Goal: Use online tool/utility: Utilize a website feature to perform a specific function

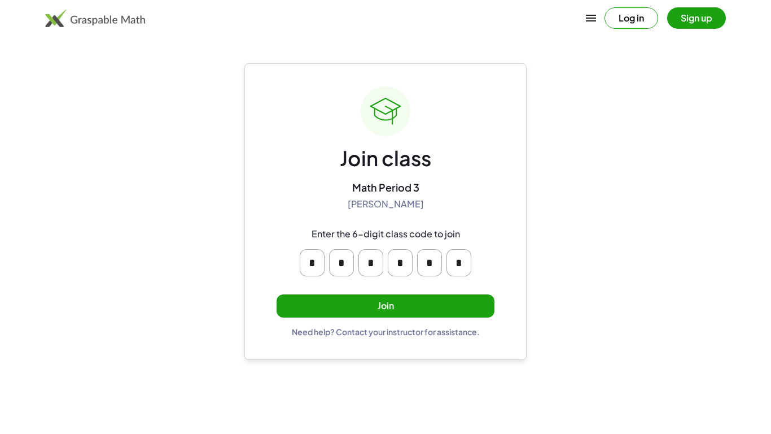
click at [385, 314] on button "Join" at bounding box center [386, 305] width 218 height 23
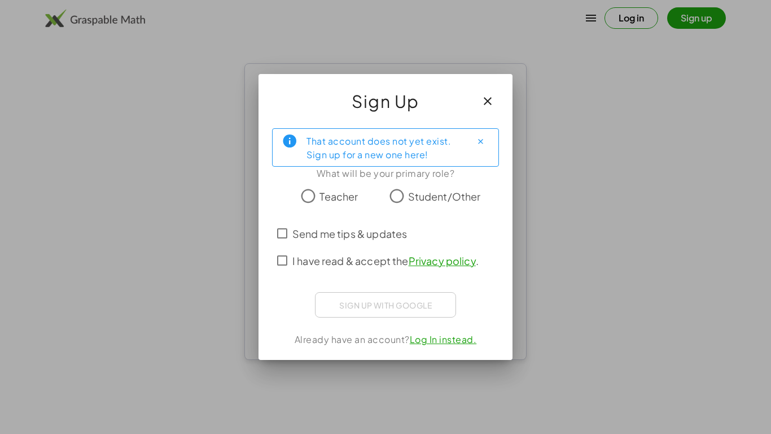
click at [419, 197] on span "Student/Other" at bounding box center [444, 196] width 73 height 15
click at [359, 241] on label "Send me tips & updates" at bounding box center [350, 233] width 115 height 27
click at [350, 267] on span "I have read & accept the Privacy policy ." at bounding box center [386, 260] width 186 height 15
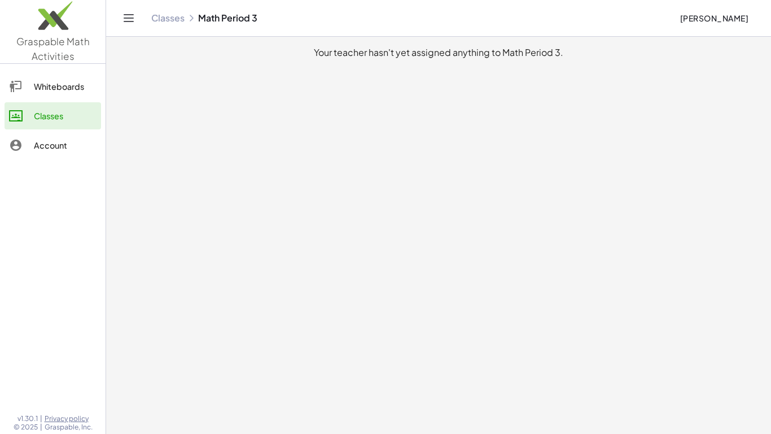
click at [60, 88] on div "Whiteboards" at bounding box center [65, 87] width 63 height 14
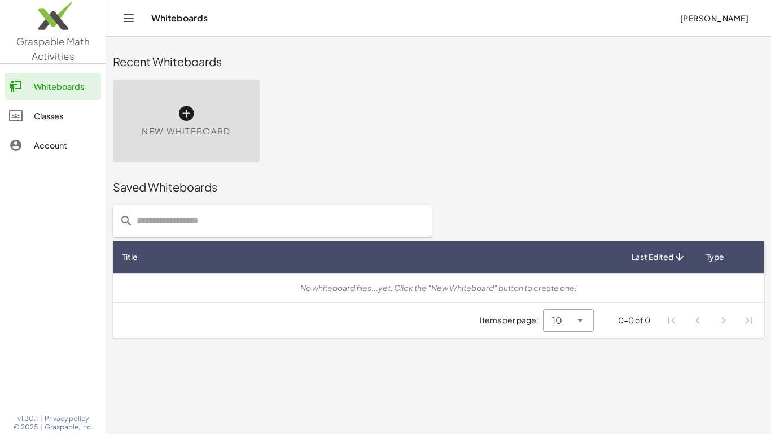
click at [220, 123] on div "New Whiteboard" at bounding box center [186, 121] width 147 height 82
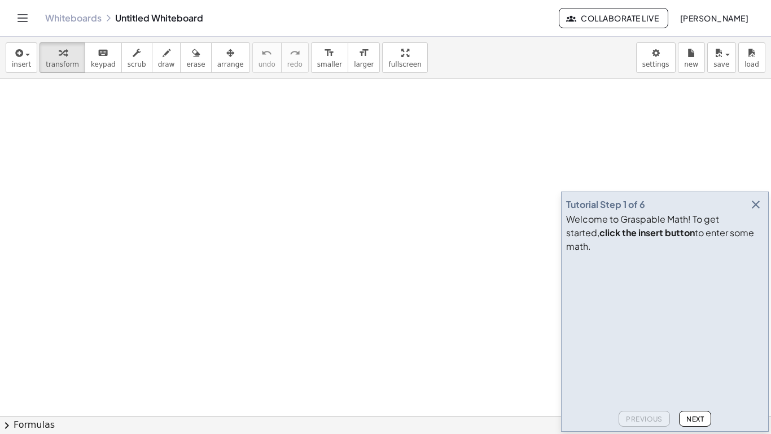
drag, startPoint x: 55, startPoint y: 99, endPoint x: 149, endPoint y: 107, distance: 94.1
click at [149, 107] on div at bounding box center [385, 415] width 771 height 673
click at [17, 58] on icon "button" at bounding box center [18, 53] width 10 height 14
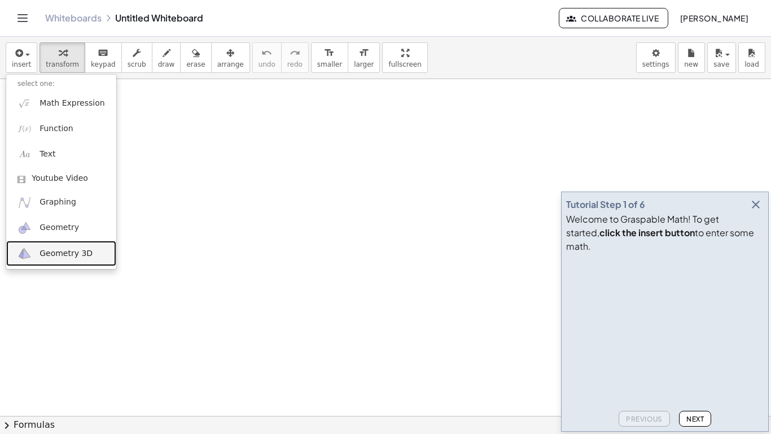
click at [80, 250] on span "Geometry 3D" at bounding box center [66, 253] width 53 height 11
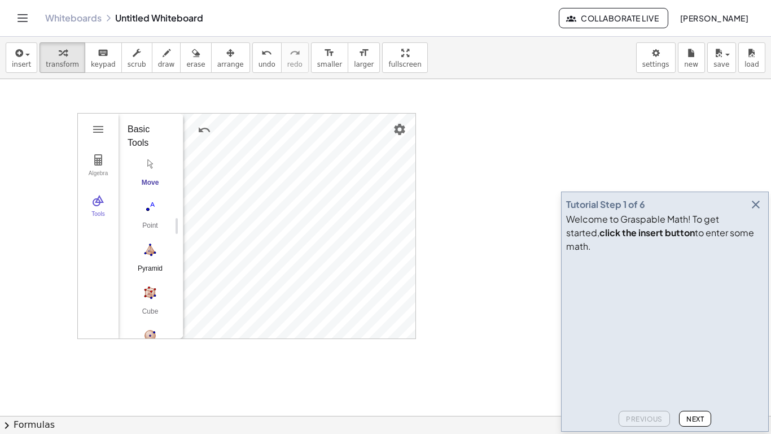
click at [147, 261] on button "Pyramid" at bounding box center [150, 260] width 45 height 41
click at [147, 260] on button "Pyramid" at bounding box center [150, 260] width 45 height 41
click at [147, 206] on img "Point. Select position or line, function, or curve" at bounding box center [150, 207] width 45 height 18
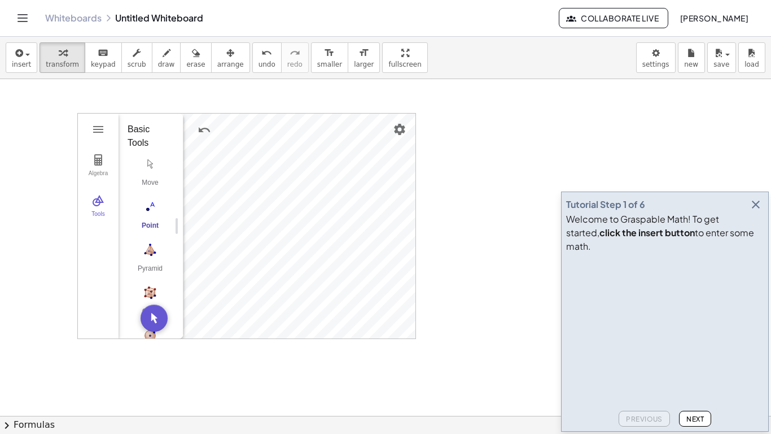
click at [371, 377] on div "Algebra Tools A = (-0.21, 1.51, 3.86) 1 × (0, 0, 0) C = (-1.43, -1.53, 0) D = (…" at bounding box center [385, 415] width 771 height 673
click at [520, 290] on div "Algebra Tools A = (-0.21, 1.51, 3.86) 1 × (0, 0, 0) C = (-1.43, -1.53, 0) D = (…" at bounding box center [385, 415] width 771 height 673
click at [252, 404] on div "Algebra Tools A = (-0.21, 1.51, 3.86) 1 × (0, 0, 0) C = (-1.43, -1.53, 0) D = (…" at bounding box center [385, 415] width 771 height 673
